Goal: Task Accomplishment & Management: Manage account settings

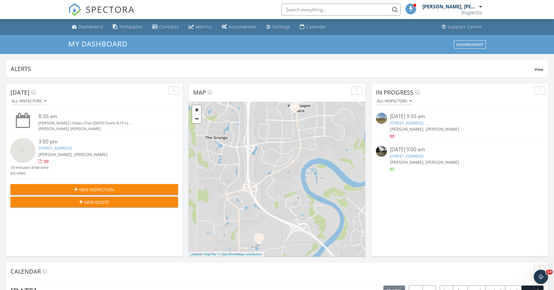
click at [447, 165] on span "[PERSON_NAME], [PERSON_NAME]" at bounding box center [424, 162] width 69 height 6
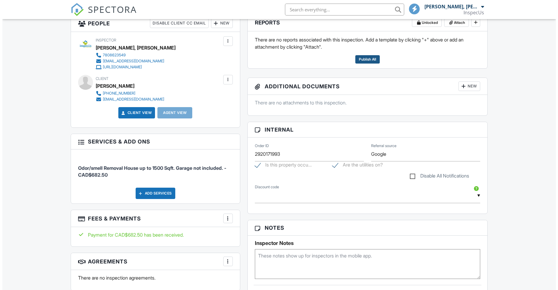
scroll to position [147, 0]
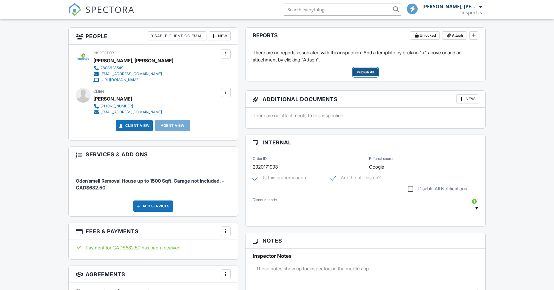
click at [368, 74] on span "Publish All" at bounding box center [365, 72] width 17 height 6
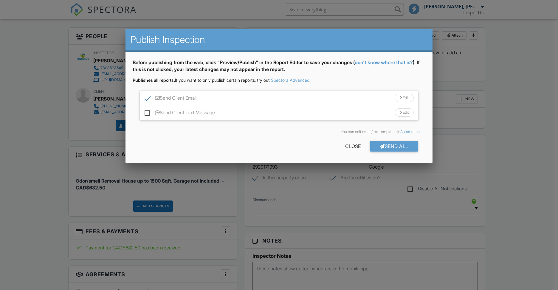
click at [149, 99] on label "Send Client Email" at bounding box center [171, 98] width 52 height 7
checkbox input "false"
click at [380, 147] on div at bounding box center [382, 146] width 5 height 5
click at [0, 0] on div at bounding box center [0, 0] width 0 height 0
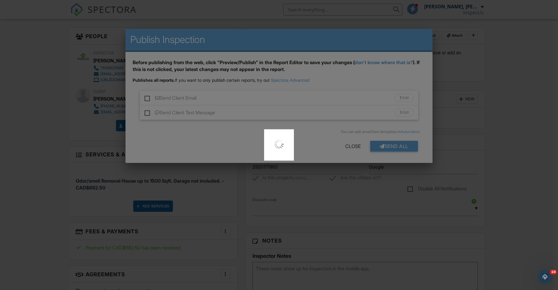
scroll to position [0, 0]
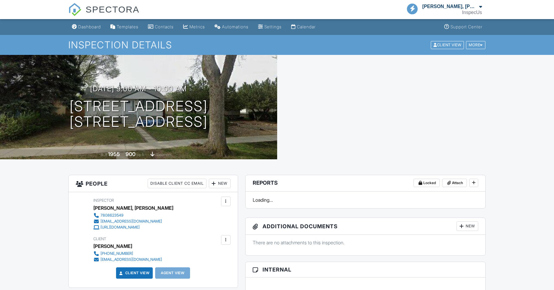
scroll to position [40, 0]
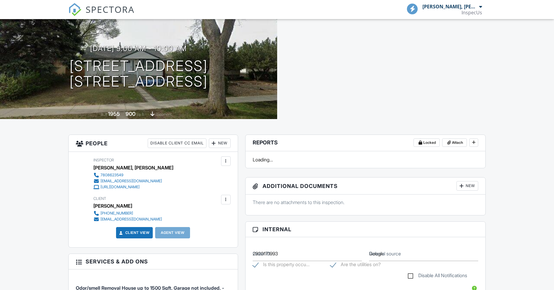
click at [0, 0] on div at bounding box center [0, 0] width 0 height 0
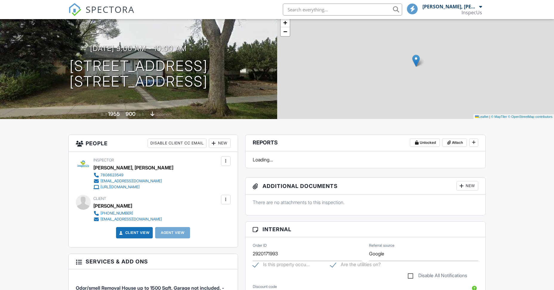
scroll to position [0, 0]
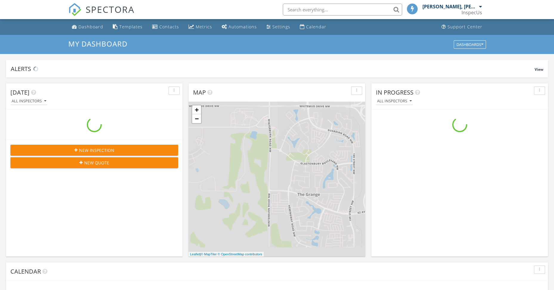
click at [477, 7] on div "[PERSON_NAME], [PERSON_NAME]" at bounding box center [449, 7] width 55 height 6
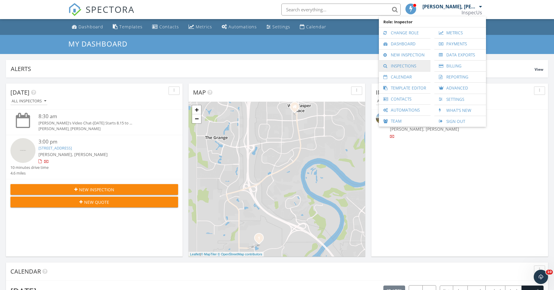
click at [404, 64] on link "Inspections" at bounding box center [405, 66] width 46 height 11
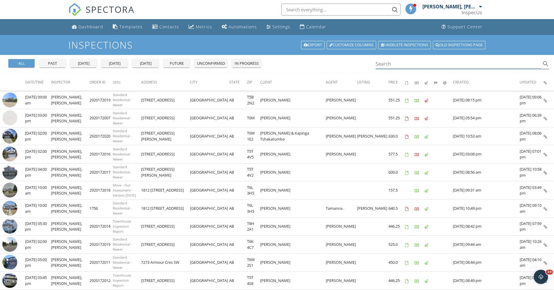
click at [399, 63] on input "Search" at bounding box center [459, 64] width 166 height 10
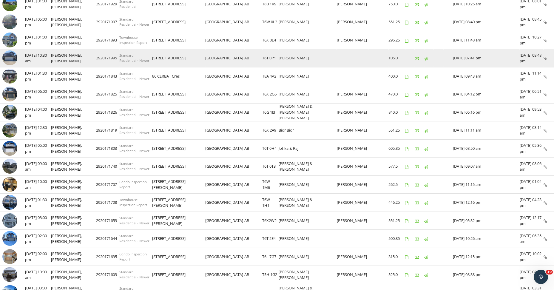
scroll to position [136, 0]
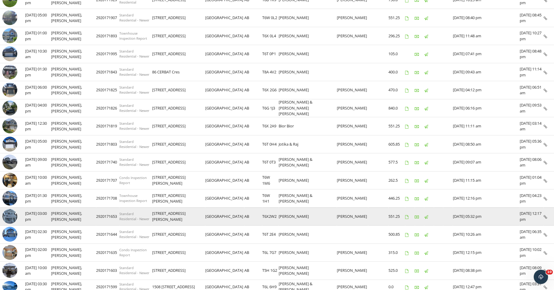
type input "raj"
click at [547, 217] on td at bounding box center [548, 216] width 10 height 18
click at [544, 216] on icon at bounding box center [545, 217] width 4 height 4
click at [545, 217] on icon at bounding box center [545, 217] width 4 height 4
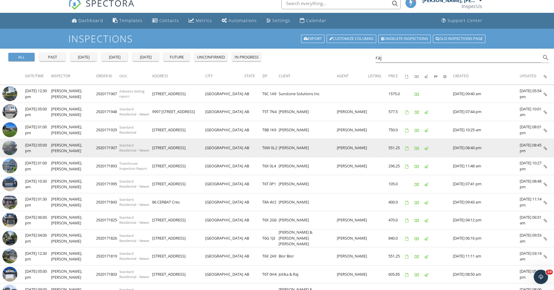
scroll to position [0, 0]
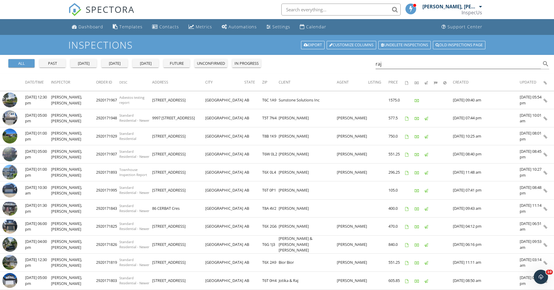
click at [474, 6] on div "[PERSON_NAME], [PERSON_NAME]" at bounding box center [449, 7] width 55 height 6
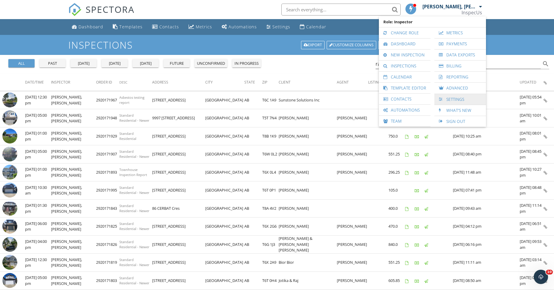
click at [457, 99] on link "Settings" at bounding box center [460, 99] width 46 height 11
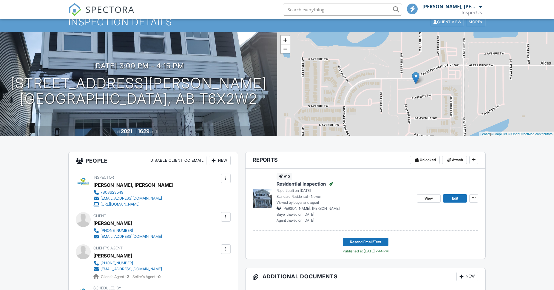
scroll to position [73, 0]
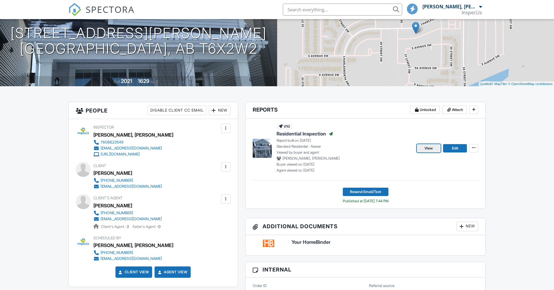
click at [432, 148] on span "View" at bounding box center [428, 148] width 8 height 6
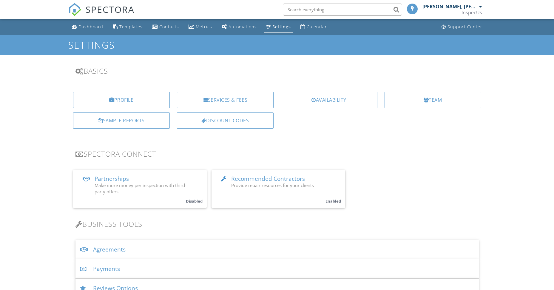
scroll to position [69, 0]
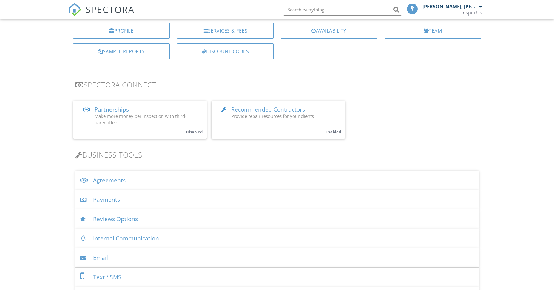
click at [123, 109] on span "Partnerships" at bounding box center [112, 110] width 34 height 8
click at [262, 111] on span "Recommended Contractors" at bounding box center [268, 110] width 74 height 8
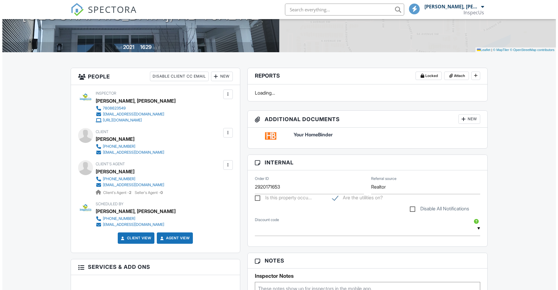
scroll to position [107, 0]
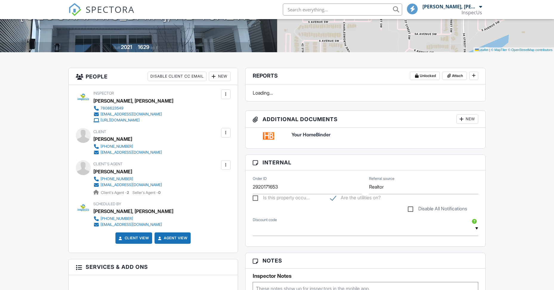
click at [79, 188] on div "Client's Agent [PERSON_NAME] [PHONE_NUMBER] [EMAIL_ADDRESS][DOMAIN_NAME] Client…" at bounding box center [153, 177] width 155 height 35
click at [128, 186] on div "Client's Agent Rajani Nair 780-528-9894 rajaninair@yahoo.com Client's Agent - 2…" at bounding box center [153, 177] width 155 height 35
click at [128, 186] on div "rajaninair@yahoo.com" at bounding box center [131, 185] width 61 height 5
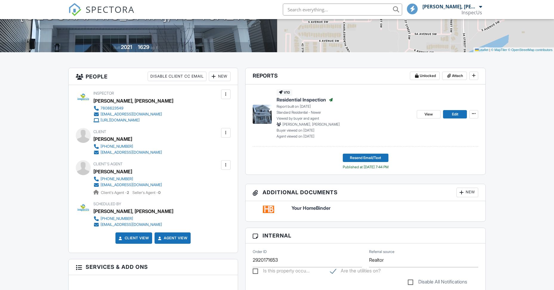
click at [228, 163] on div at bounding box center [226, 165] width 10 height 10
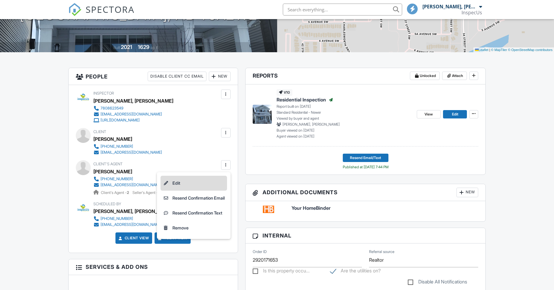
click at [194, 184] on li "Edit" at bounding box center [193, 183] width 67 height 15
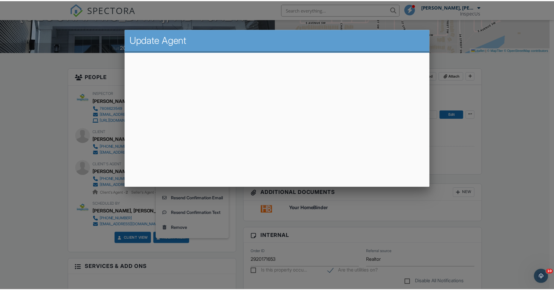
scroll to position [0, 0]
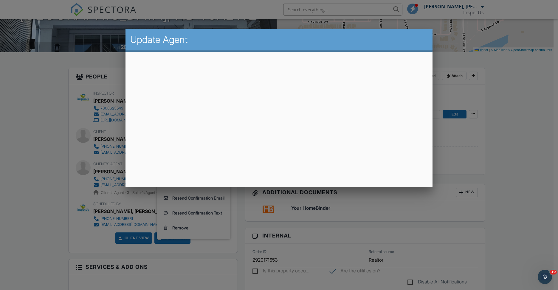
click at [97, 73] on div at bounding box center [279, 151] width 558 height 362
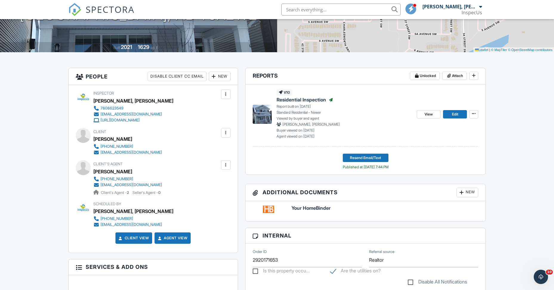
click at [225, 132] on div at bounding box center [226, 133] width 6 height 6
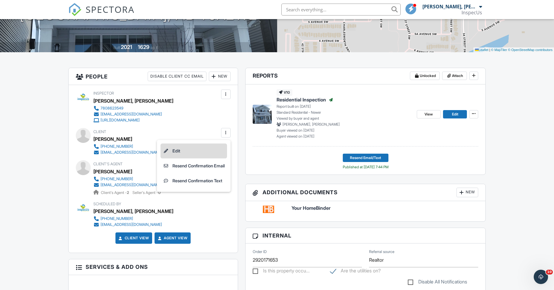
click at [189, 149] on li "Edit" at bounding box center [193, 150] width 67 height 15
click at [0, 0] on div "First name Jerin Last name Raju Email (required) jerinraju56@gmail.com CC Email…" at bounding box center [0, 0] width 0 height 0
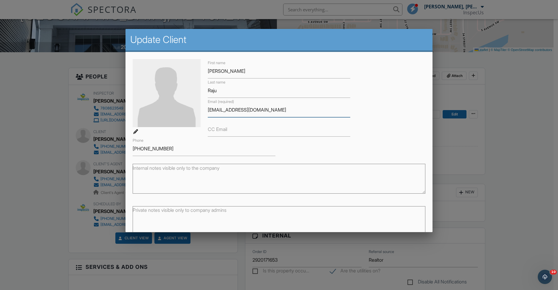
click at [233, 112] on input "jerinraju56@gmail.com" at bounding box center [279, 110] width 143 height 15
click at [233, 111] on input "jerinraju56@gmail.com" at bounding box center [279, 110] width 143 height 15
click at [532, 83] on div at bounding box center [279, 151] width 558 height 362
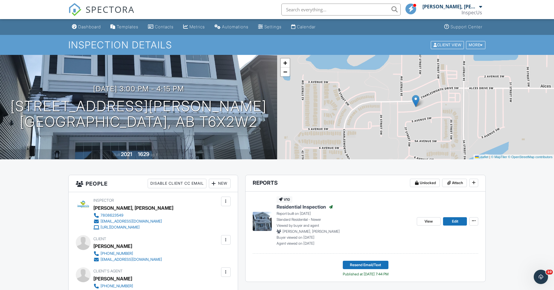
click at [478, 7] on div "[PERSON_NAME], [PERSON_NAME]" at bounding box center [452, 7] width 60 height 6
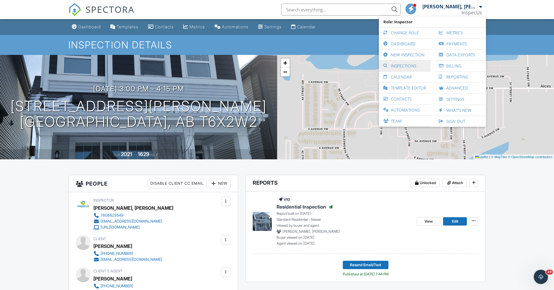
click at [401, 68] on link "Inspections" at bounding box center [405, 66] width 46 height 11
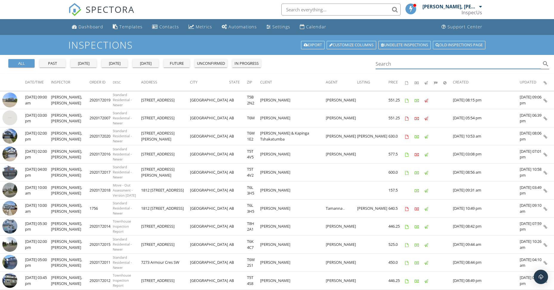
click at [422, 65] on input "Search" at bounding box center [459, 64] width 166 height 10
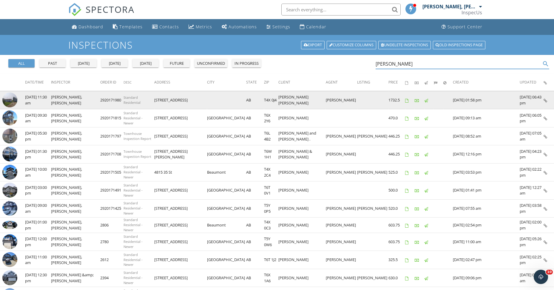
type input "[PERSON_NAME]"
click at [546, 99] on icon at bounding box center [545, 101] width 4 height 4
click at [0, 0] on body "SPECTORA [PERSON_NAME], [PERSON_NAME] InspecUs Role: Inspector Change Role Dash…" at bounding box center [277, 265] width 554 height 531
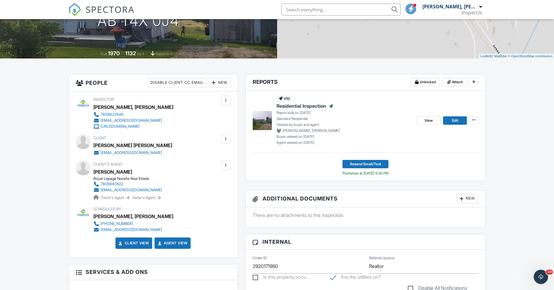
scroll to position [41, 0]
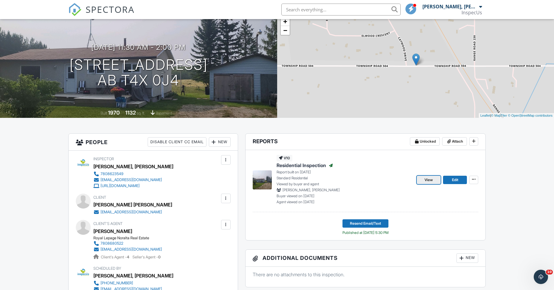
click at [427, 180] on span "View" at bounding box center [428, 180] width 8 height 6
click at [0, 0] on div at bounding box center [0, 0] width 0 height 0
